Goal: Task Accomplishment & Management: Manage account settings

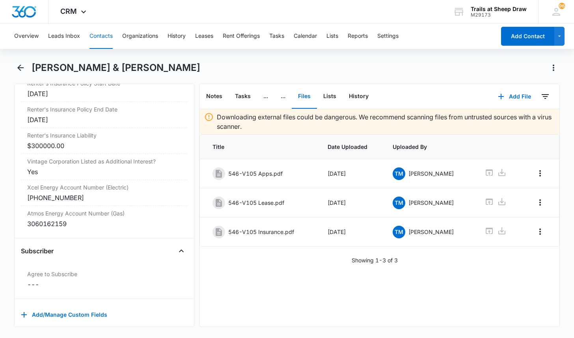
scroll to position [1827, 0]
click at [238, 99] on button "Tasks" at bounding box center [243, 96] width 28 height 24
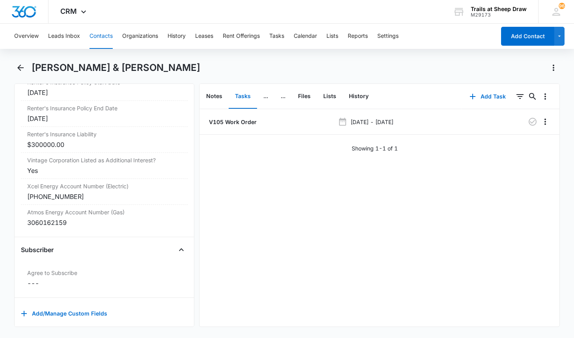
click at [112, 35] on button "Contacts" at bounding box center [100, 36] width 23 height 25
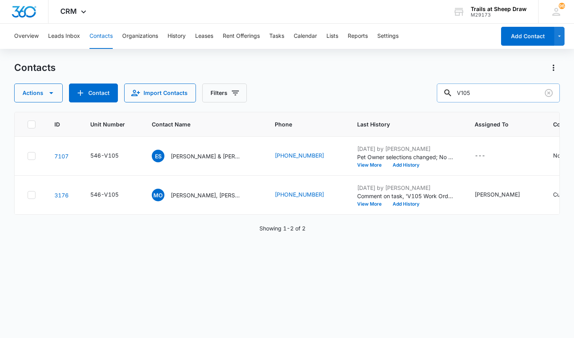
click at [473, 100] on input "V105" at bounding box center [498, 93] width 123 height 19
type input "R306"
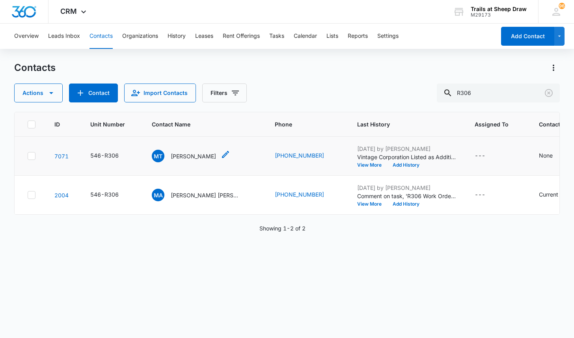
click at [186, 156] on p "[PERSON_NAME]" at bounding box center [193, 156] width 45 height 8
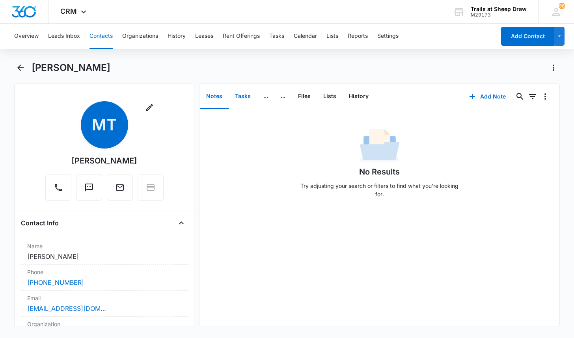
click at [239, 96] on button "Tasks" at bounding box center [243, 96] width 28 height 24
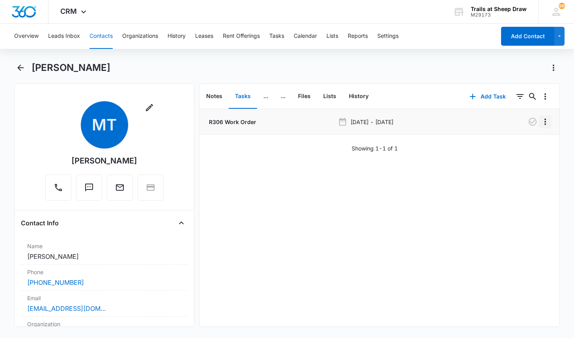
click at [542, 121] on icon "Overflow Menu" at bounding box center [544, 121] width 9 height 9
click at [525, 142] on div "Edit" at bounding box center [518, 144] width 17 height 6
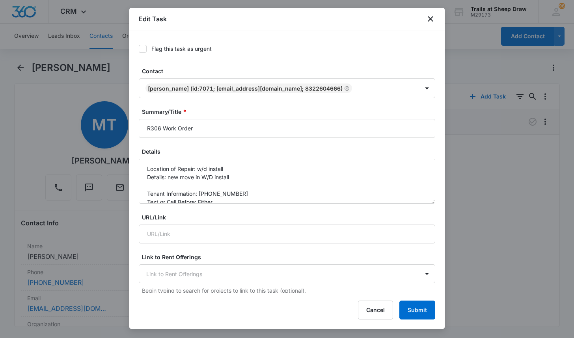
click at [142, 48] on icon at bounding box center [142, 48] width 7 height 7
click at [139, 49] on input "Flag this task as urgent" at bounding box center [139, 49] width 0 height 0
click at [410, 308] on button "Submit" at bounding box center [417, 310] width 36 height 19
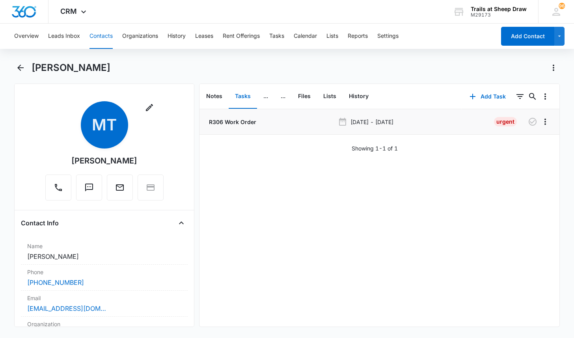
click at [454, 71] on div "[PERSON_NAME]" at bounding box center [296, 67] width 528 height 13
click at [100, 37] on button "Contacts" at bounding box center [100, 36] width 23 height 25
